Goal: Information Seeking & Learning: Understand process/instructions

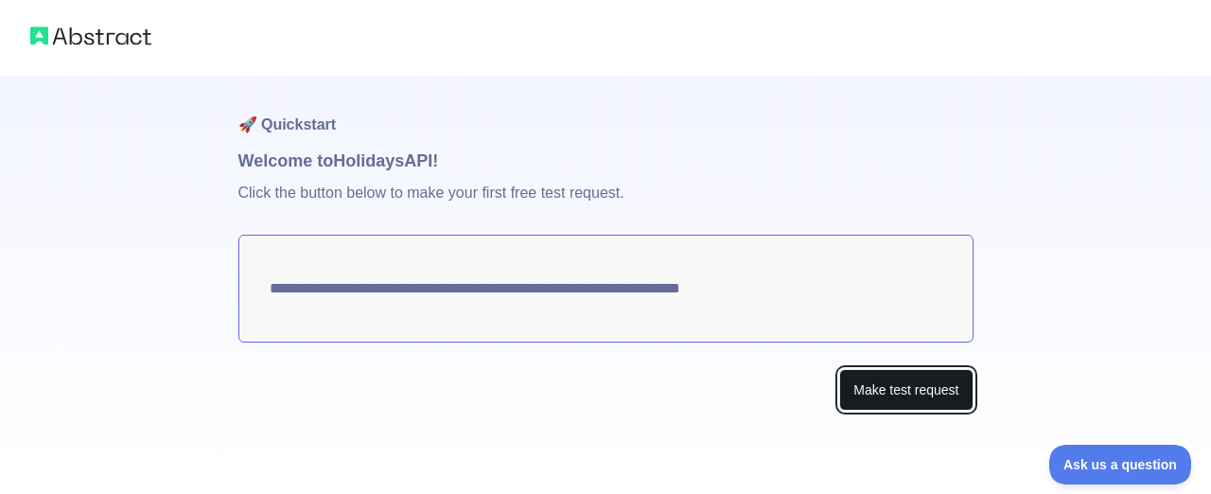
click at [856, 392] on button "Make test request" at bounding box center [905, 390] width 133 height 43
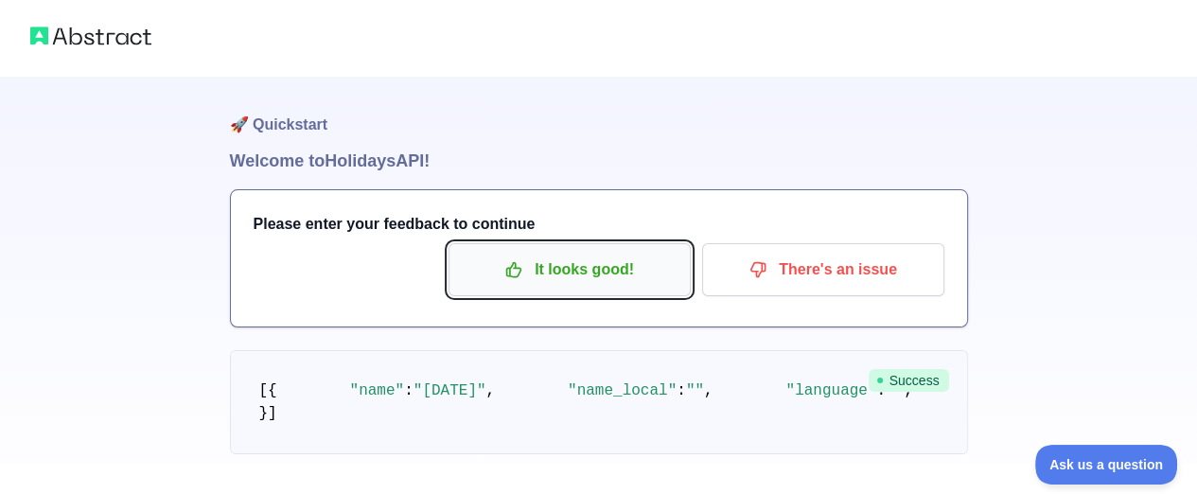
click at [524, 268] on p "It looks good!" at bounding box center [570, 269] width 214 height 32
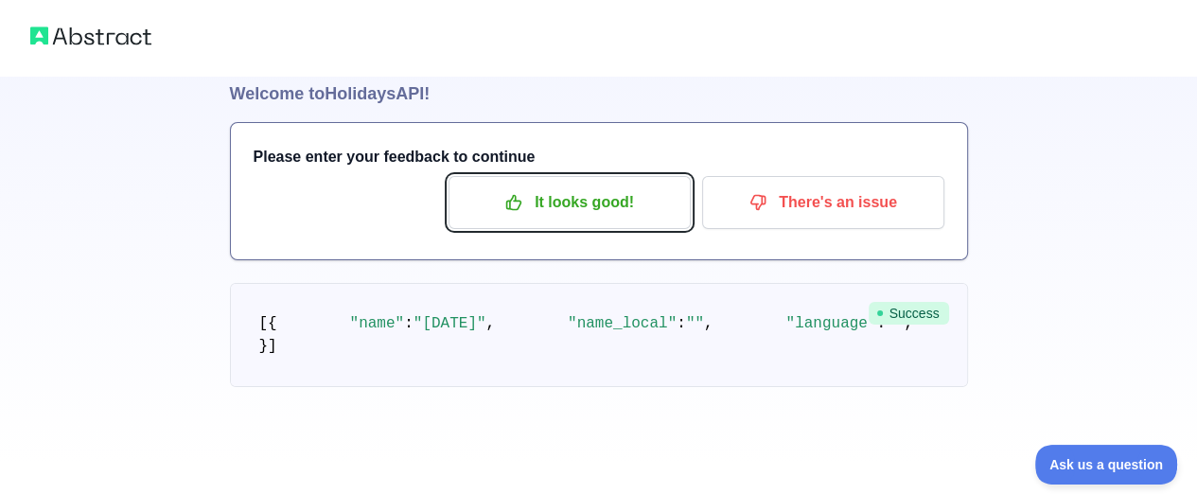
scroll to position [317, 0]
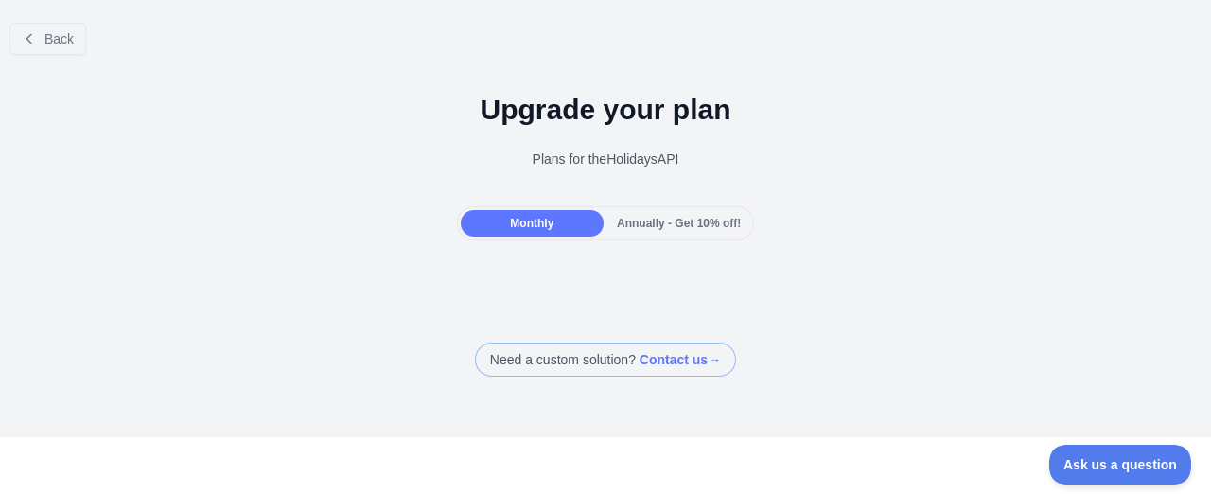
click at [638, 224] on span "Annually - Get 10% off!" at bounding box center [679, 223] width 124 height 13
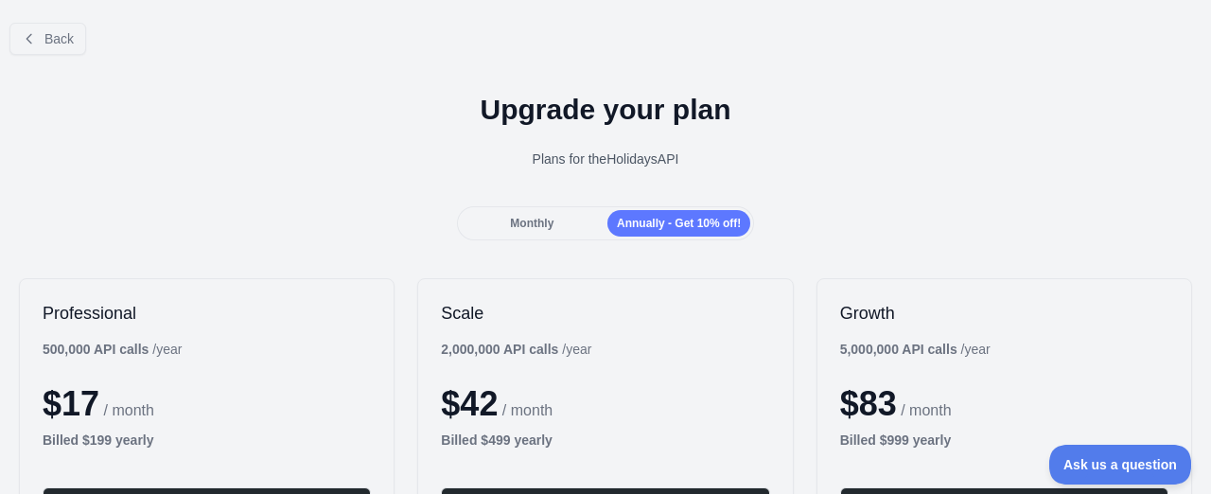
click at [545, 203] on div "Upgrade your plan Plans for the Holidays API" at bounding box center [605, 138] width 1211 height 136
click at [533, 215] on div "Monthly" at bounding box center [532, 223] width 143 height 26
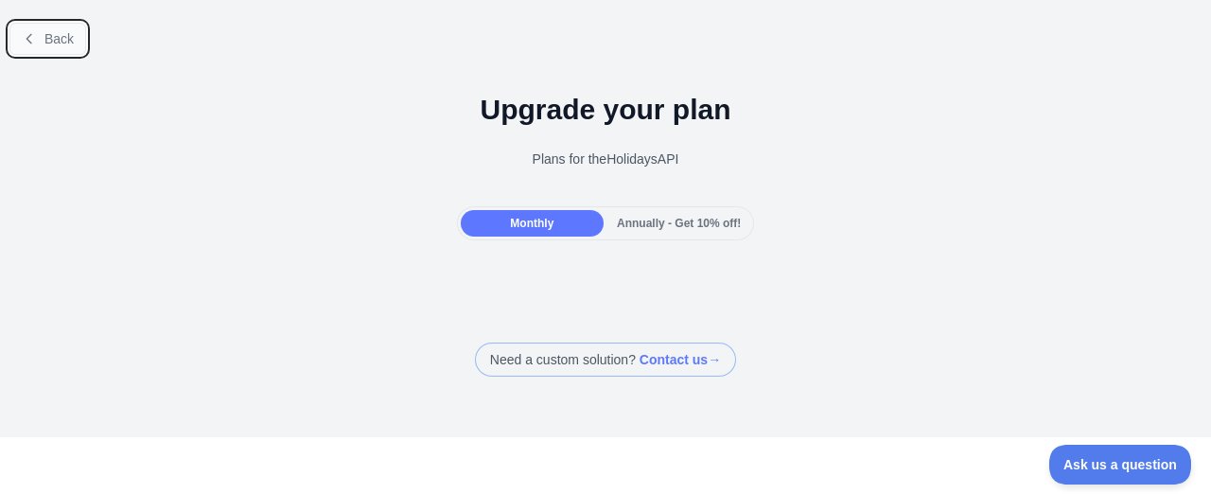
click at [59, 28] on button "Back" at bounding box center [47, 39] width 77 height 32
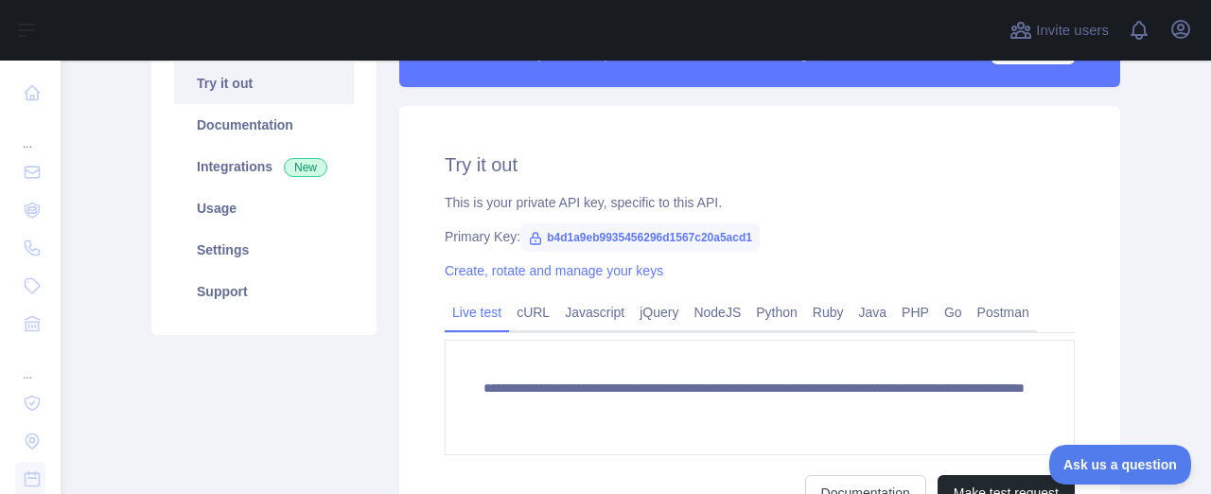
scroll to position [197, 0]
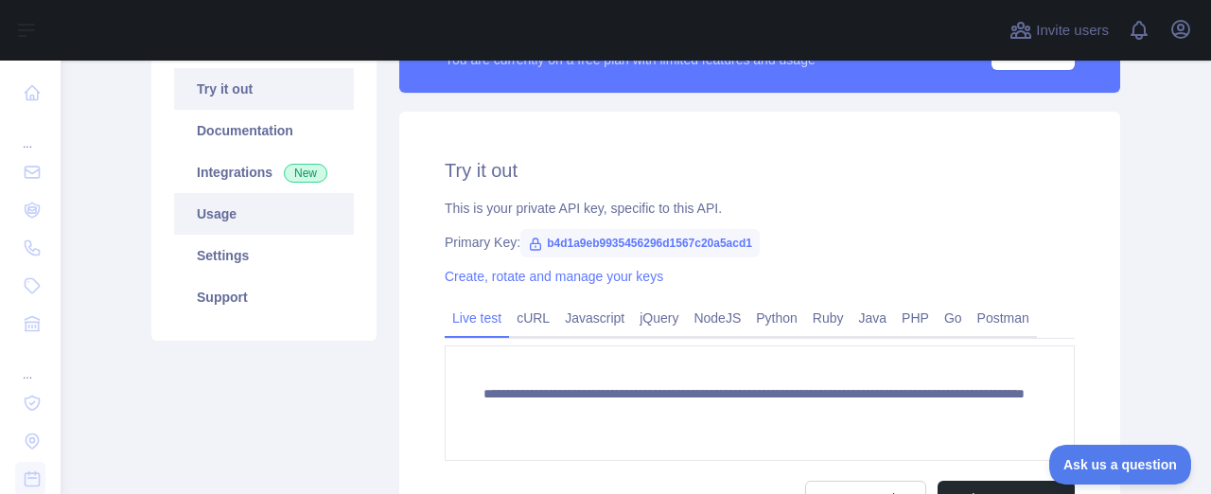
click at [261, 227] on link "Usage" at bounding box center [264, 214] width 180 height 42
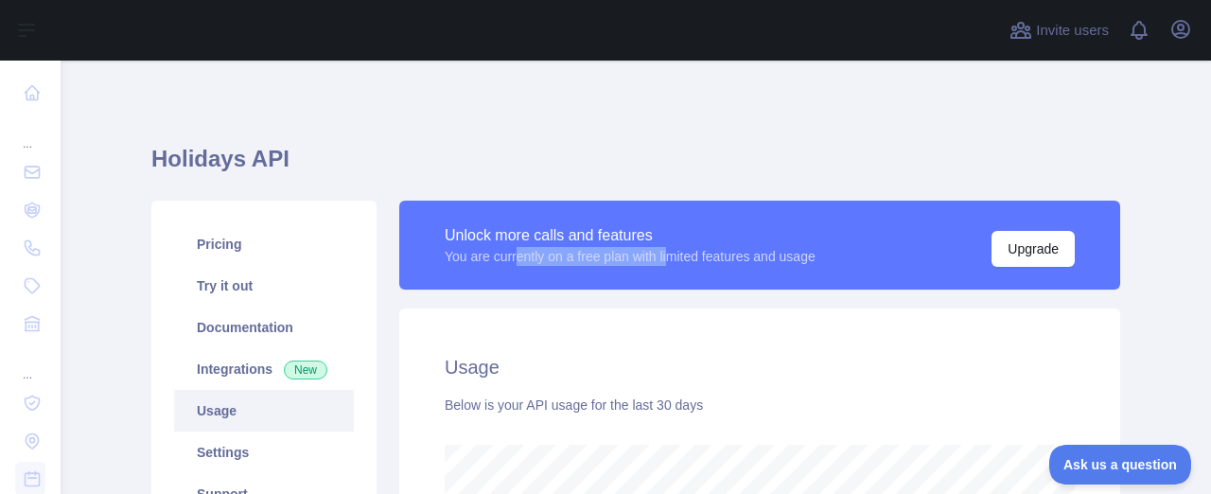
drag, startPoint x: 513, startPoint y: 256, endPoint x: 673, endPoint y: 266, distance: 160.1
click at [673, 266] on div "Unlock more calls and features You are currently on a free plan with limited fe…" at bounding box center [760, 245] width 630 height 44
click at [756, 260] on div "You are currently on a free plan with limited features and usage" at bounding box center [630, 256] width 371 height 19
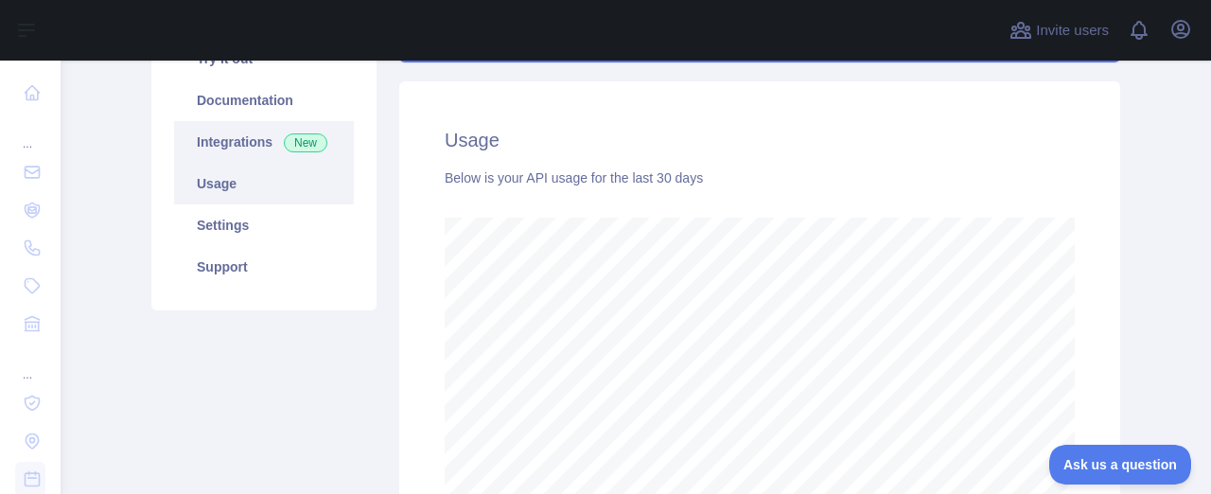
scroll to position [231, 0]
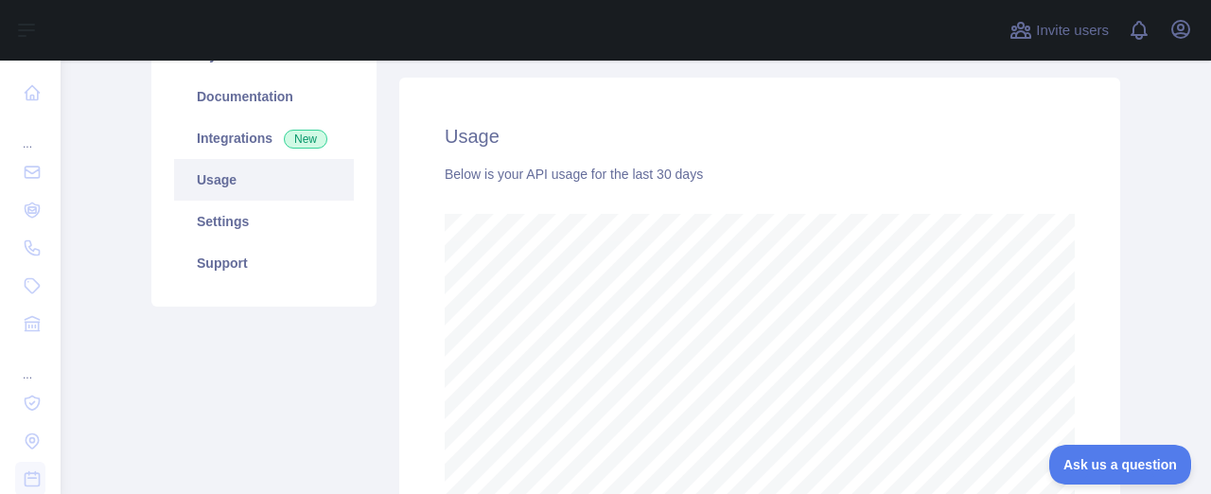
click at [247, 186] on link "Usage" at bounding box center [264, 180] width 180 height 42
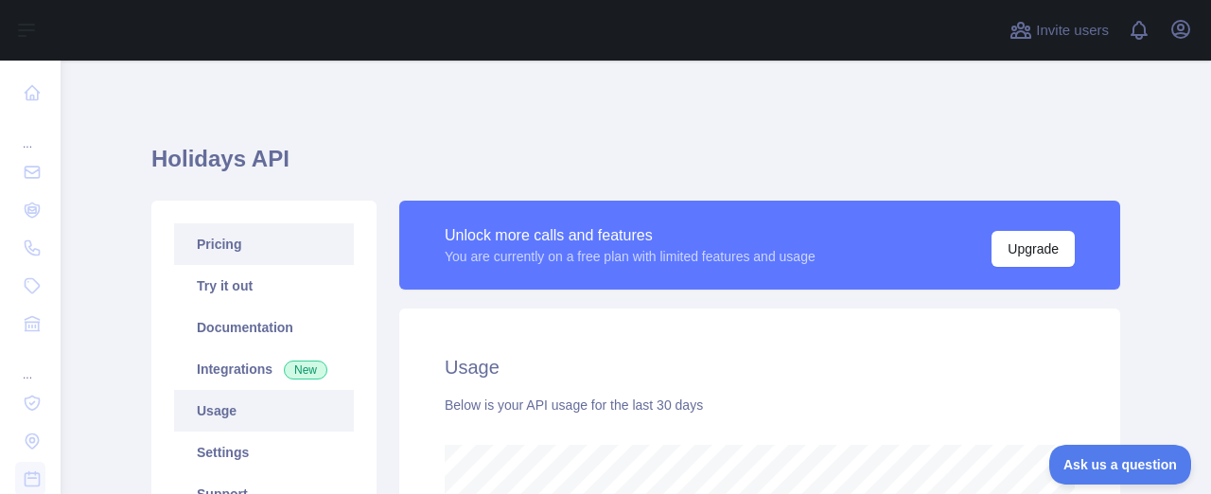
click at [243, 234] on link "Pricing" at bounding box center [264, 244] width 180 height 42
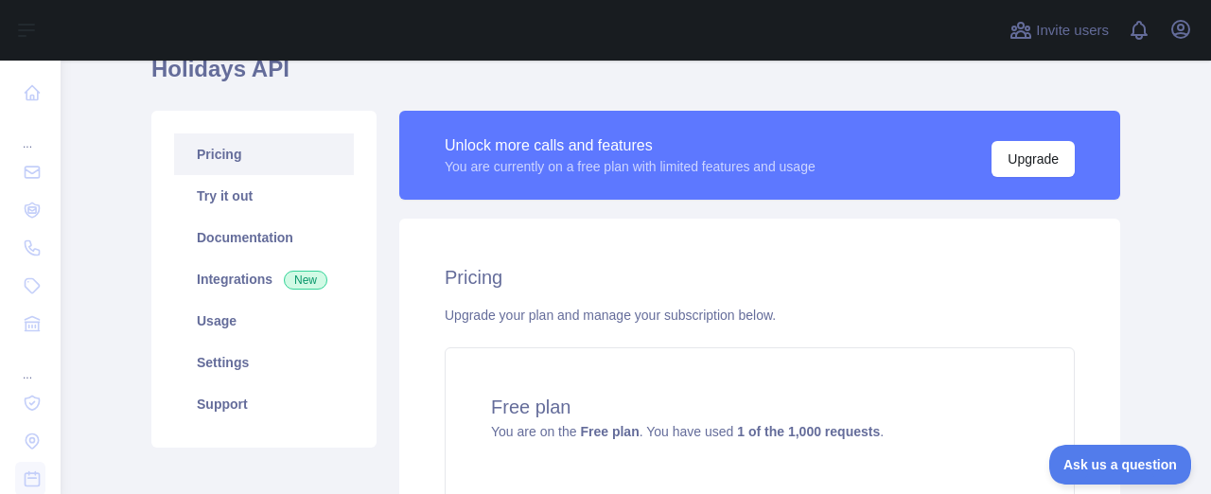
scroll to position [39, 0]
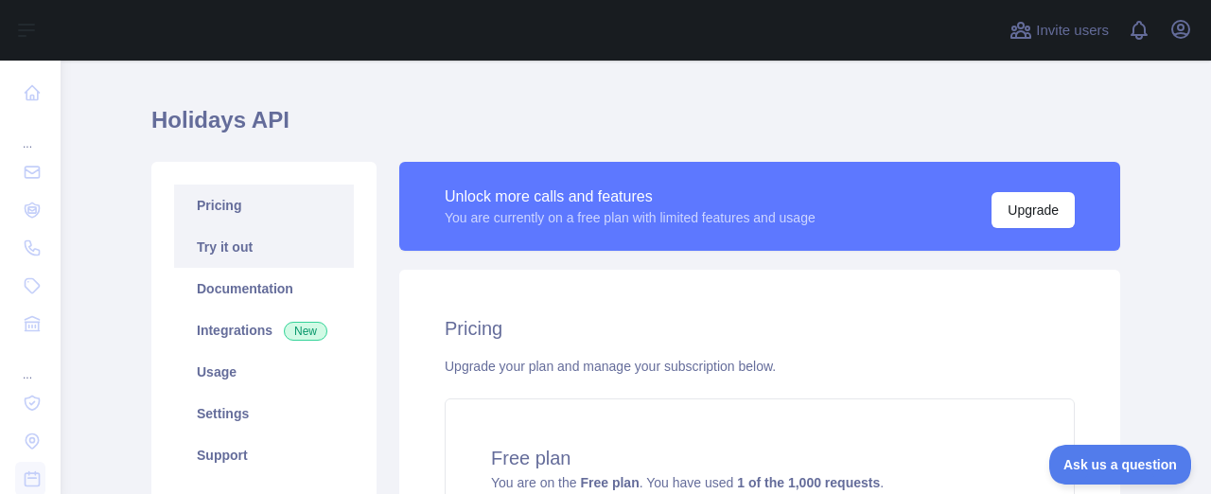
click at [244, 255] on link "Try it out" at bounding box center [264, 247] width 180 height 42
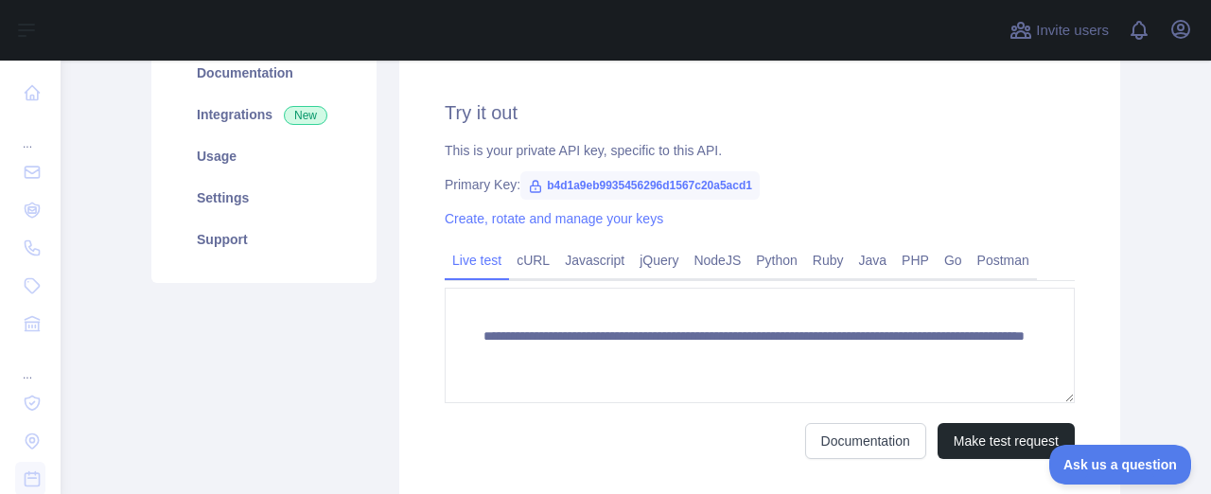
scroll to position [247, 0]
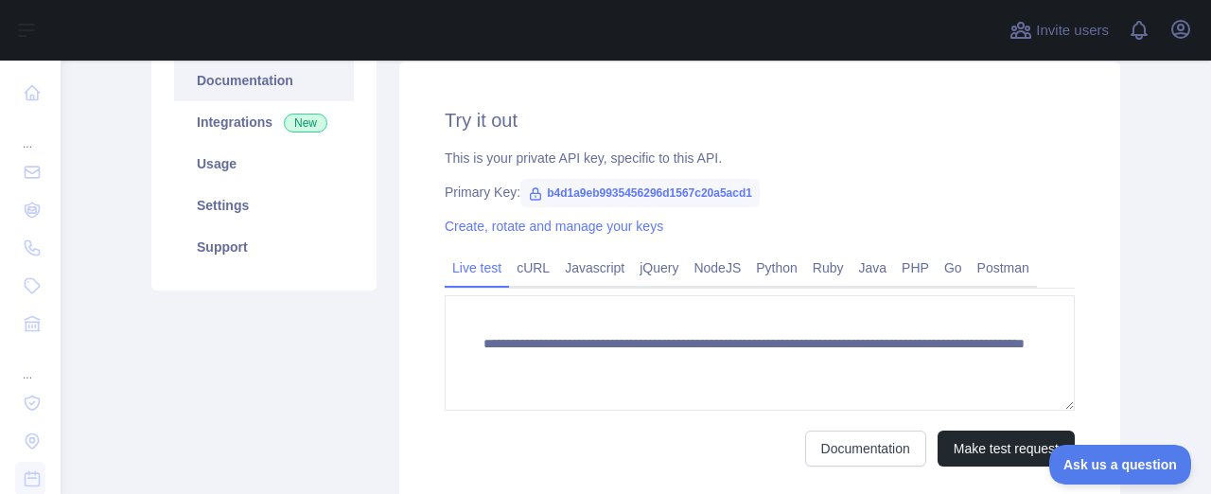
click at [247, 91] on link "Documentation" at bounding box center [264, 81] width 180 height 42
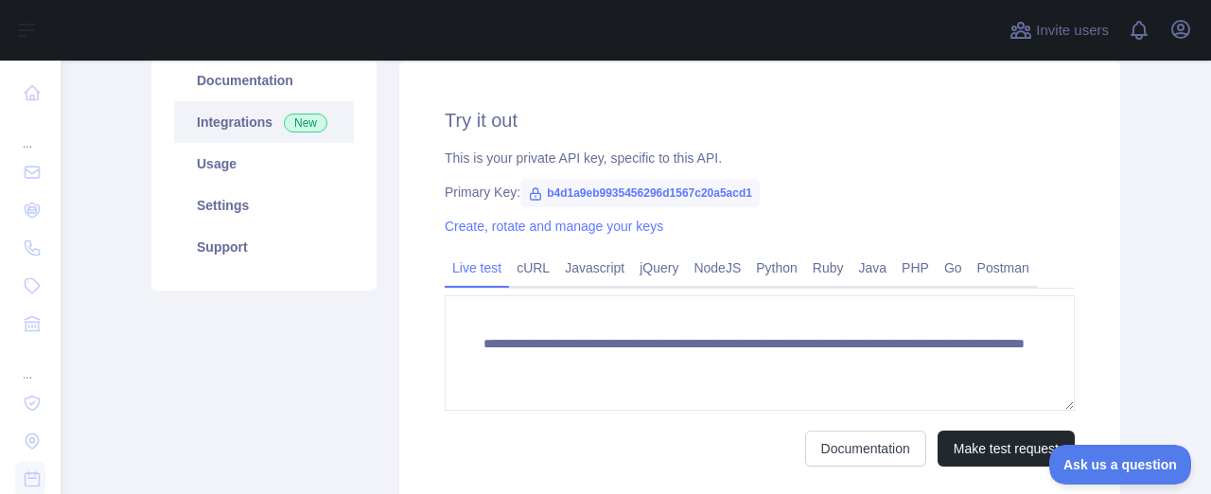
scroll to position [0, 0]
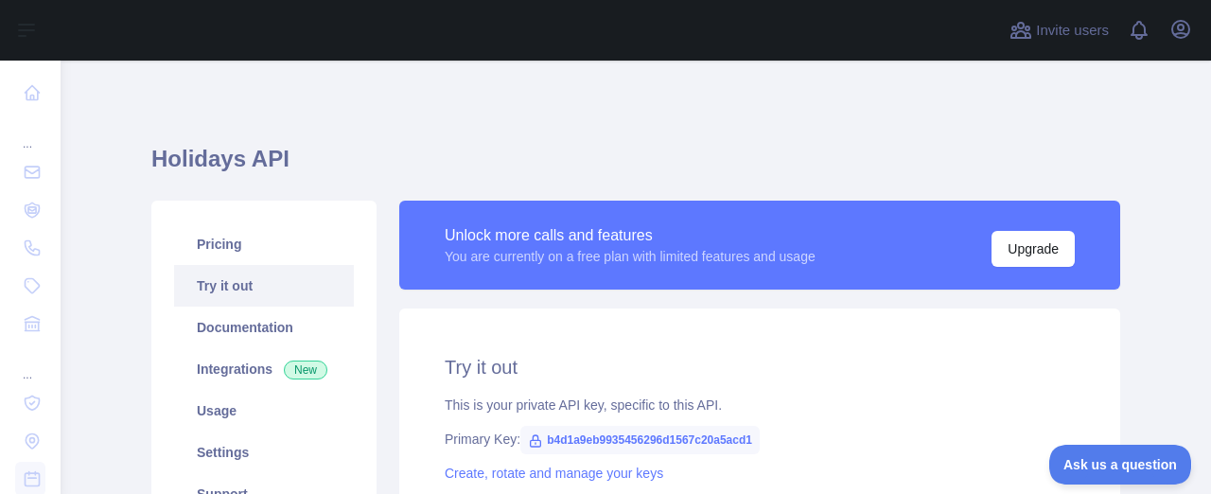
click at [240, 279] on link "Try it out" at bounding box center [264, 286] width 180 height 42
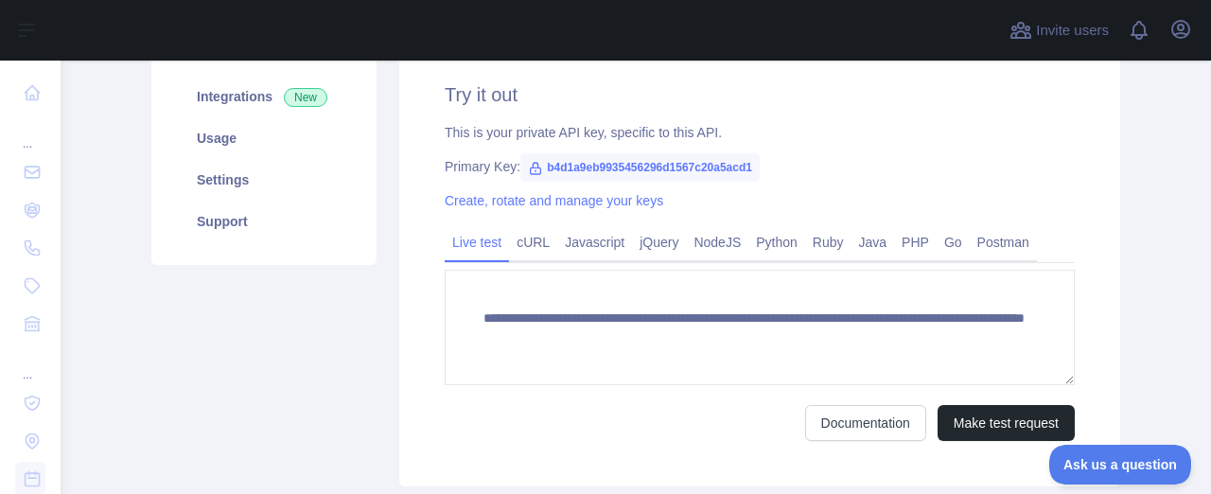
scroll to position [370, 0]
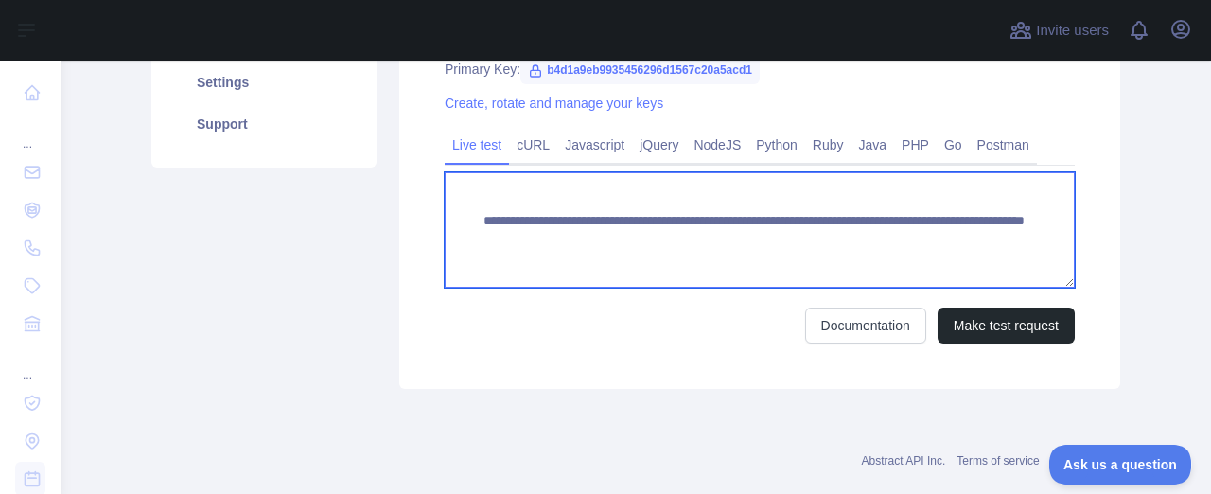
click at [791, 237] on textarea "**********" at bounding box center [760, 229] width 630 height 115
drag, startPoint x: 840, startPoint y: 239, endPoint x: 733, endPoint y: 269, distance: 110.8
click at [733, 269] on textarea "**********" at bounding box center [760, 229] width 630 height 115
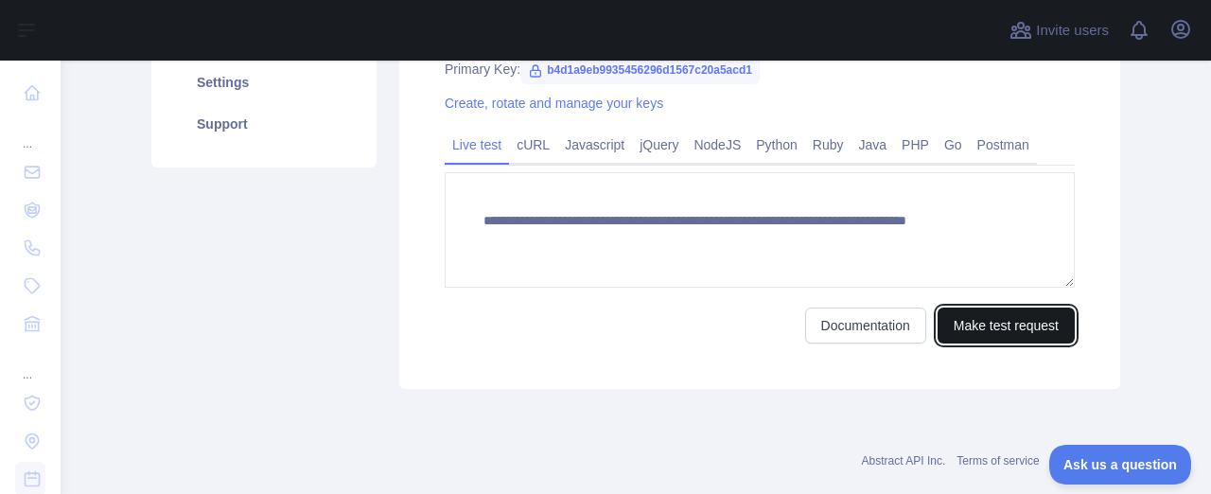
click at [987, 333] on button "Make test request" at bounding box center [1005, 325] width 137 height 36
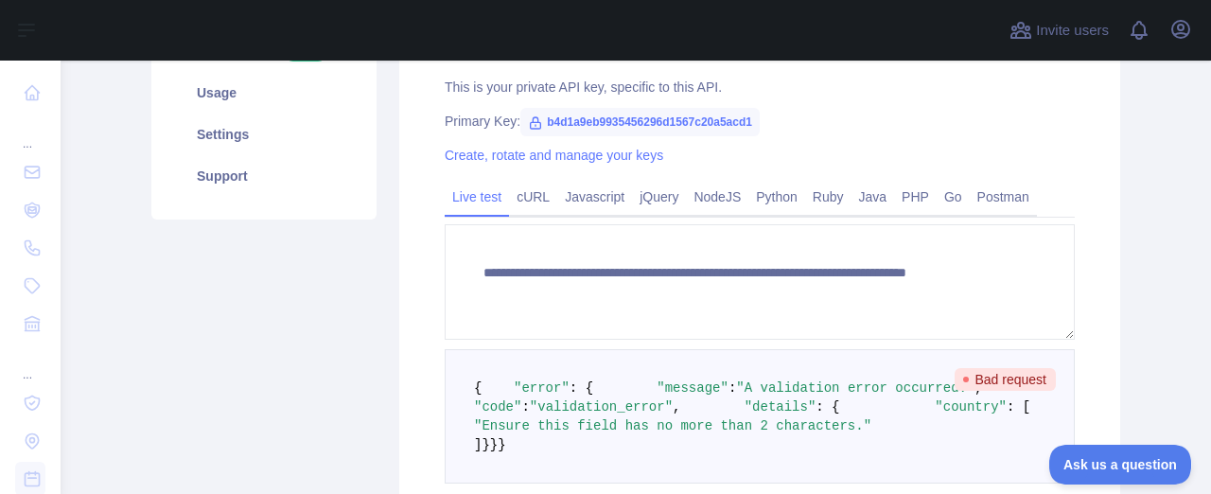
scroll to position [306, 0]
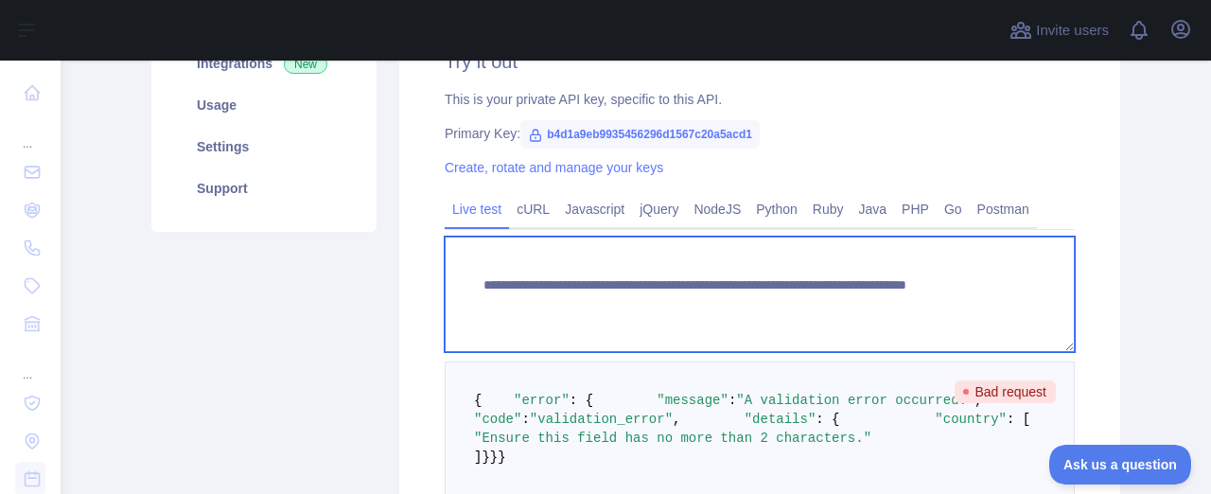
click at [870, 306] on textarea "**********" at bounding box center [760, 293] width 630 height 115
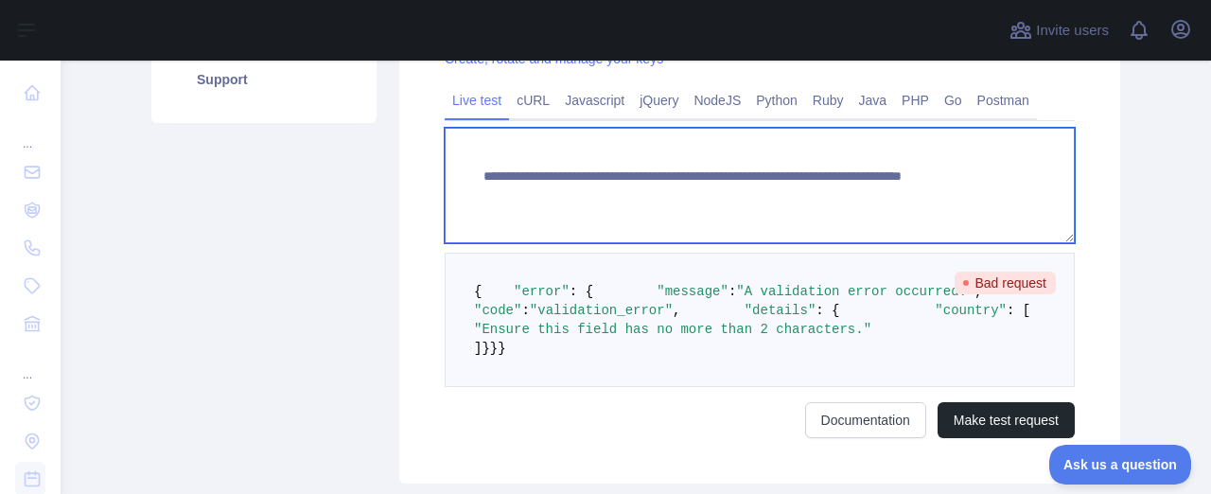
scroll to position [526, 0]
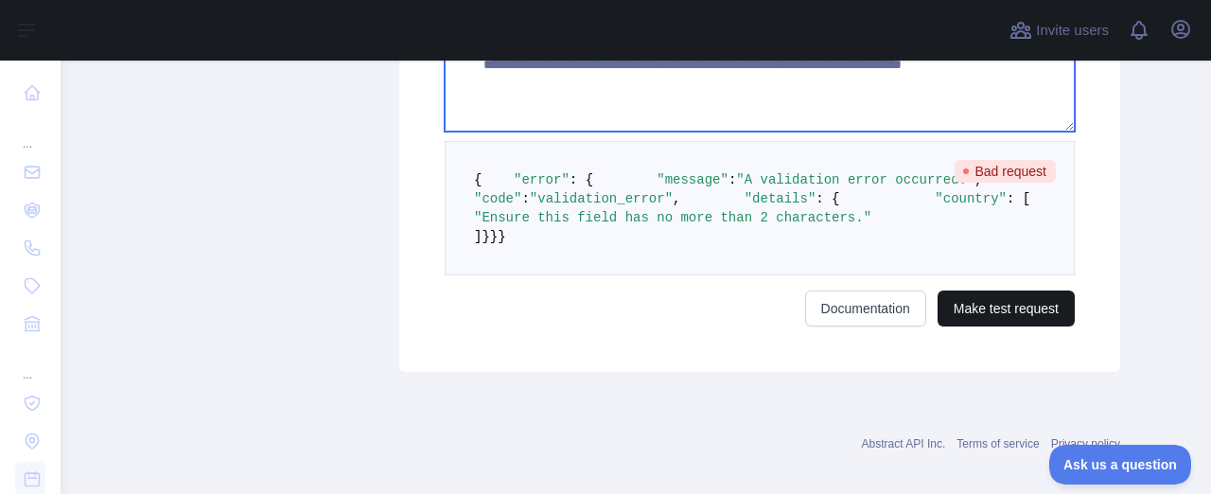
type textarea "**********"
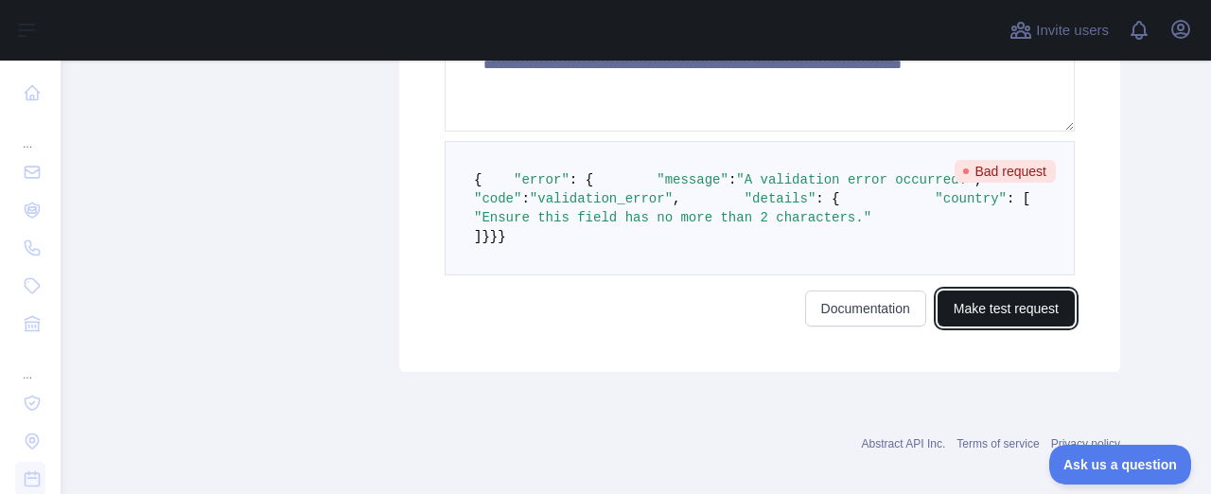
click at [979, 326] on button "Make test request" at bounding box center [1005, 308] width 137 height 36
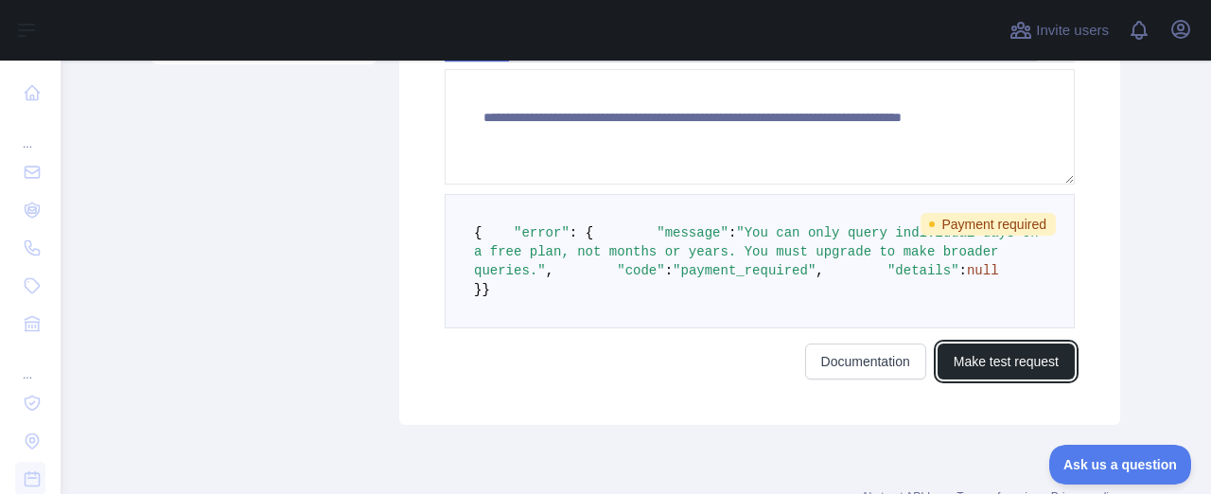
scroll to position [465, 0]
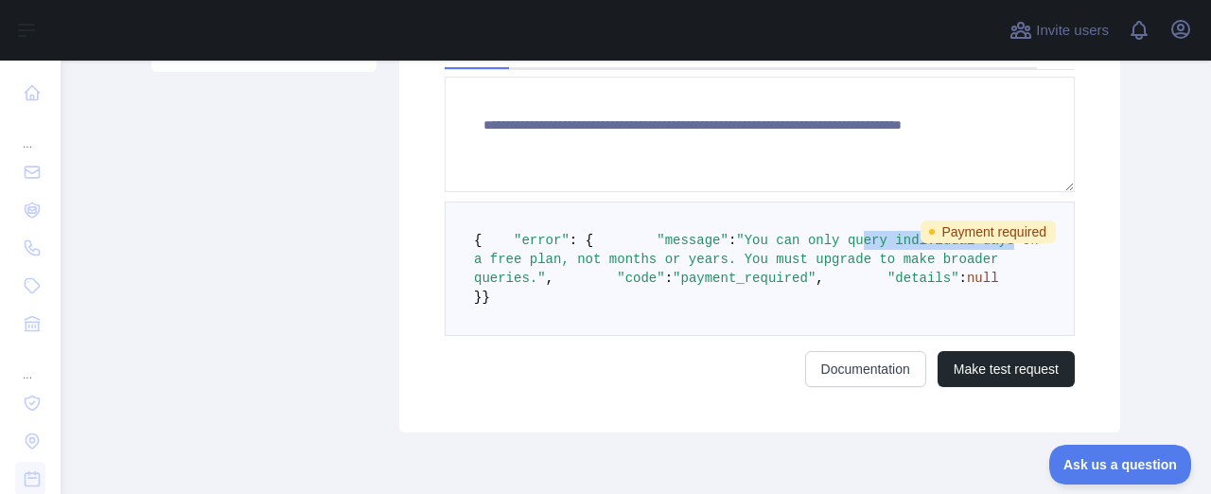
drag, startPoint x: 741, startPoint y: 279, endPoint x: 912, endPoint y: 271, distance: 171.4
click at [912, 271] on span ""You can only query individual days on a free plan, not months or years. You mu…" at bounding box center [760, 259] width 572 height 53
click at [609, 304] on pre "{ "error" : { "message" : "You can only query individual days on a free plan, n…" at bounding box center [760, 268] width 630 height 134
drag, startPoint x: 686, startPoint y: 301, endPoint x: 814, endPoint y: 298, distance: 128.7
click at [814, 286] on span ""You can only query individual days on a free plan, not months or years. You mu…" at bounding box center [760, 259] width 572 height 53
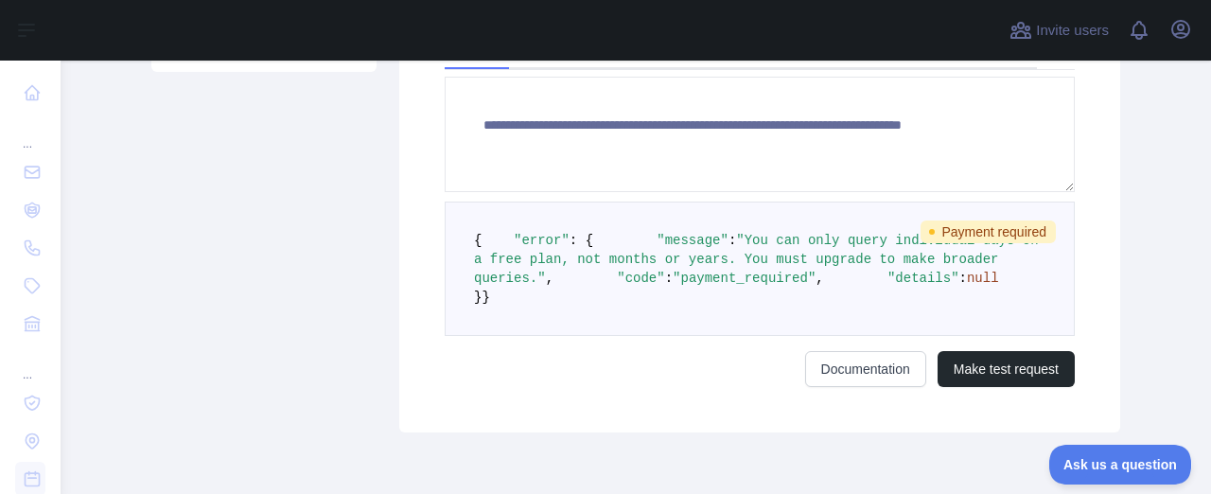
click at [743, 336] on pre "{ "error" : { "message" : "You can only query individual days on a free plan, n…" at bounding box center [760, 268] width 630 height 134
